Goal: Information Seeking & Learning: Learn about a topic

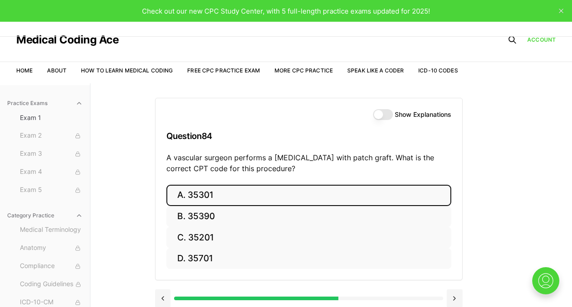
click at [280, 198] on button "A. 35301" at bounding box center [308, 194] width 285 height 21
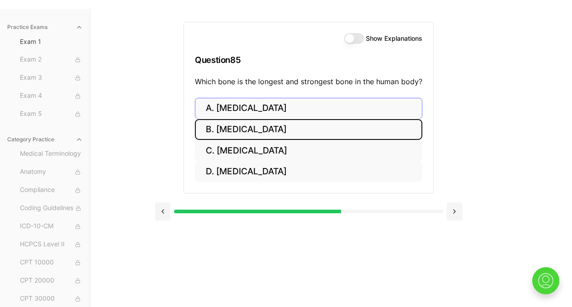
scroll to position [83, 0]
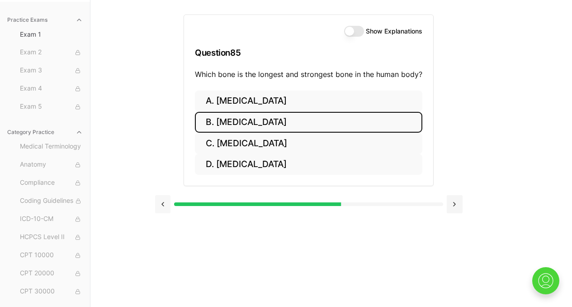
click at [165, 209] on button at bounding box center [163, 204] width 16 height 18
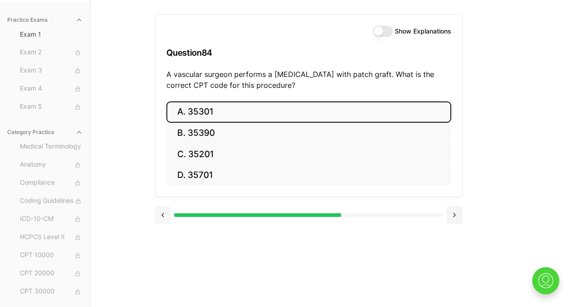
click at [164, 218] on button at bounding box center [163, 215] width 16 height 18
click at [259, 116] on button "A. 93306" at bounding box center [308, 111] width 285 height 21
click at [159, 216] on button at bounding box center [163, 215] width 16 height 18
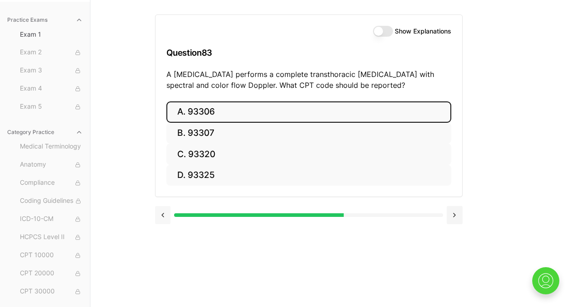
click at [159, 216] on button at bounding box center [163, 215] width 16 height 18
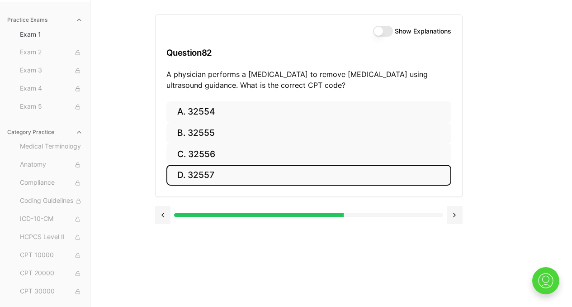
click at [255, 181] on button "D. 32557" at bounding box center [308, 175] width 285 height 21
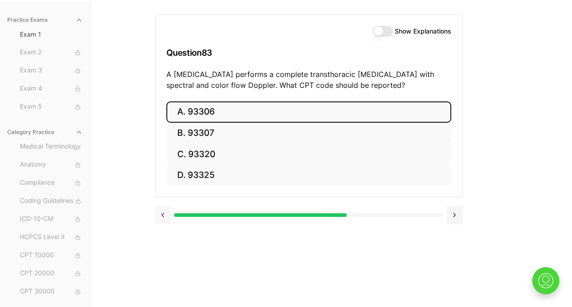
click at [160, 215] on button at bounding box center [163, 215] width 16 height 18
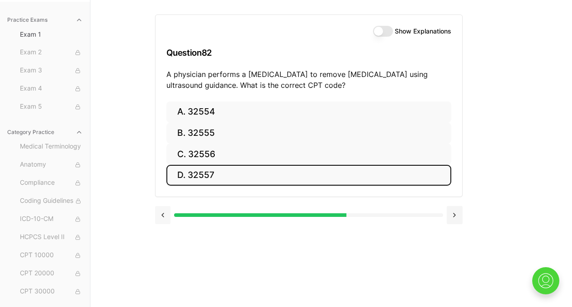
click at [160, 215] on button at bounding box center [163, 215] width 16 height 18
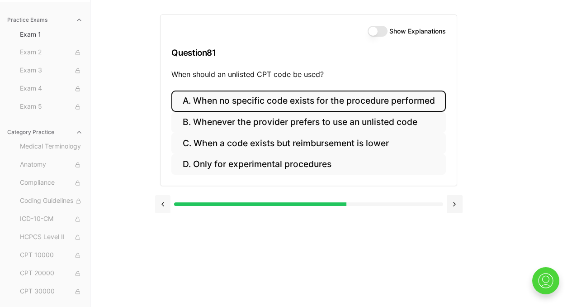
click at [160, 215] on div at bounding box center [308, 203] width 307 height 34
click at [161, 205] on button at bounding box center [163, 204] width 16 height 18
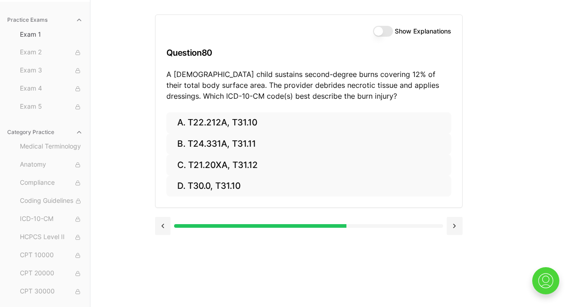
click at [308, 84] on p "A 4-year-old child sustains second-degree burns covering 12% of their total bod…" at bounding box center [308, 85] width 285 height 33
copy p "necrotic"
click at [271, 85] on p "A 4-year-old child sustains second-degree burns covering 12% of their total bod…" at bounding box center [308, 85] width 285 height 33
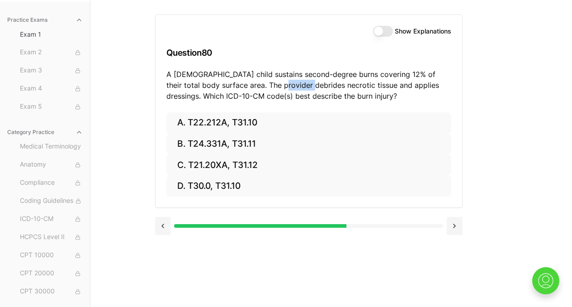
copy p "debrides"
click at [304, 107] on div "Show Explanations Question 80 A 4-year-old child sustains second-degree burns c…" at bounding box center [309, 63] width 307 height 97
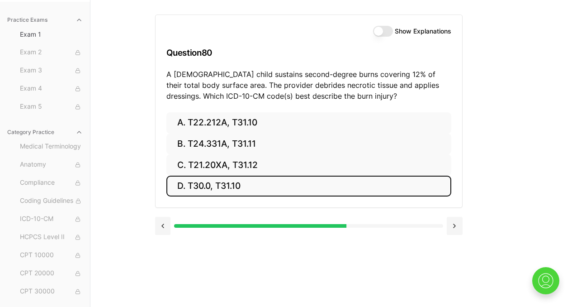
click at [243, 189] on button "D. T30.0, T31.10" at bounding box center [308, 185] width 285 height 21
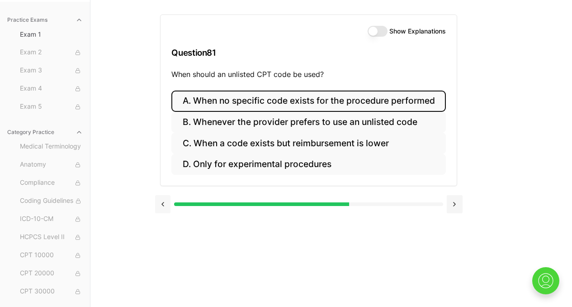
click at [165, 201] on button at bounding box center [163, 204] width 16 height 18
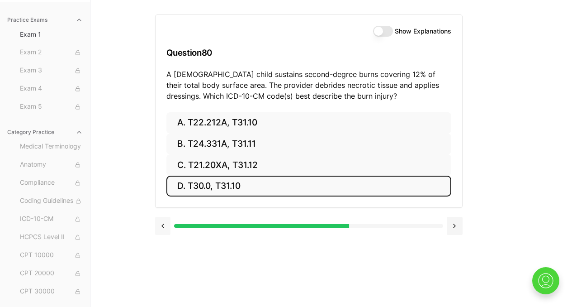
click at [164, 227] on button at bounding box center [163, 226] width 16 height 18
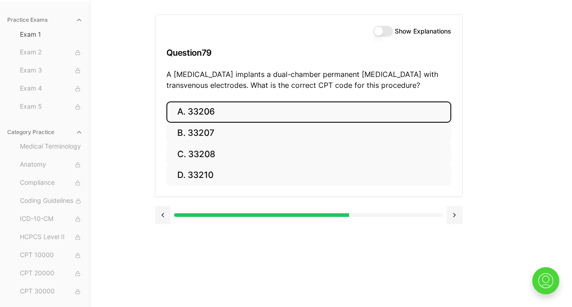
click at [271, 118] on button "A. 33206" at bounding box center [308, 111] width 285 height 21
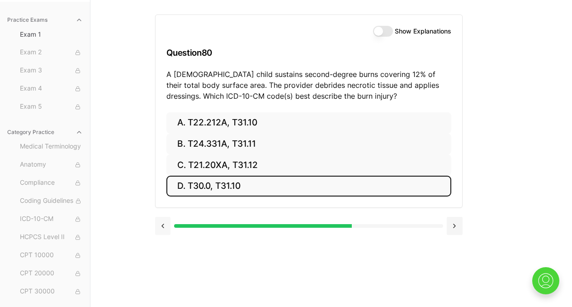
click at [165, 224] on button at bounding box center [163, 226] width 16 height 18
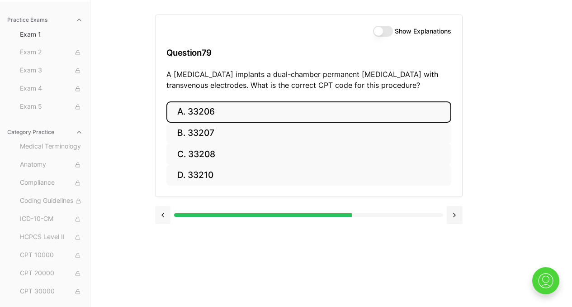
click at [163, 216] on button at bounding box center [163, 215] width 16 height 18
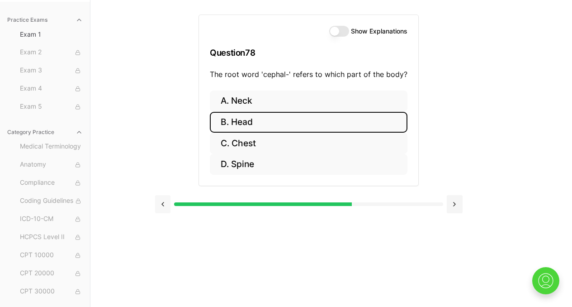
click at [164, 204] on button at bounding box center [163, 204] width 16 height 18
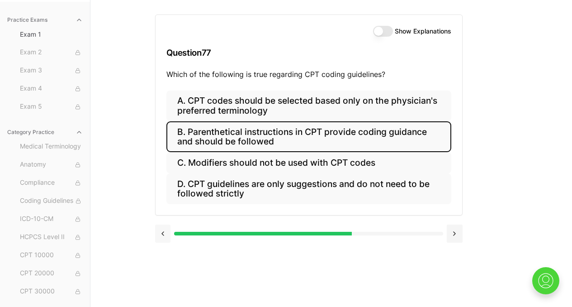
click at [160, 231] on button at bounding box center [163, 233] width 16 height 18
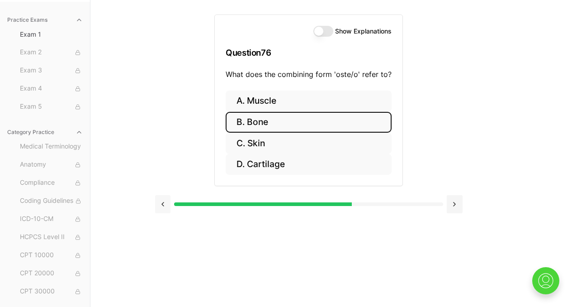
click at [163, 203] on button at bounding box center [163, 204] width 16 height 18
